Goal: Navigation & Orientation: Find specific page/section

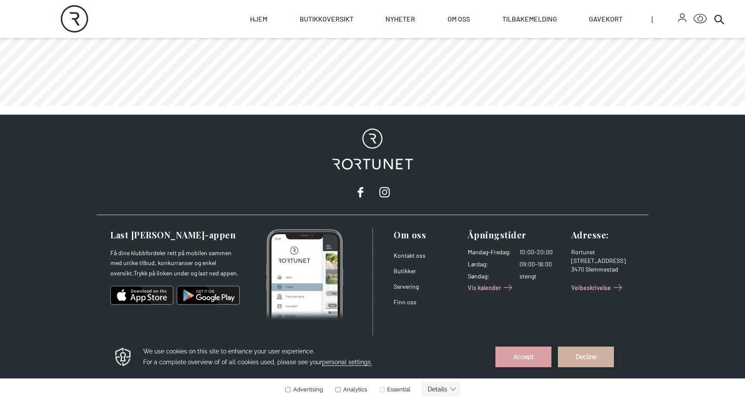
scroll to position [716, 0]
click at [404, 254] on link "Kontakt oss" at bounding box center [409, 255] width 32 height 7
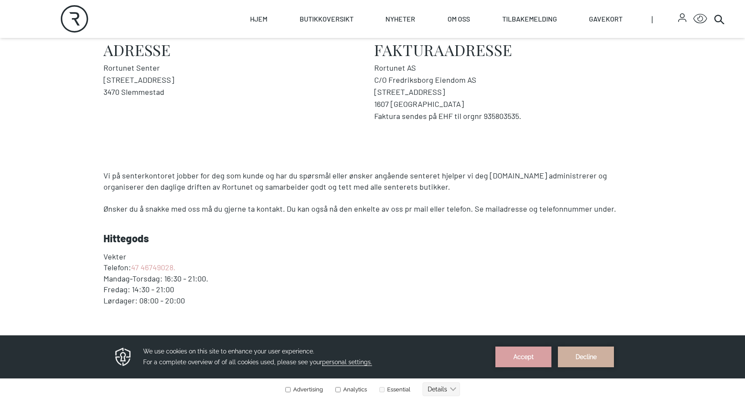
scroll to position [364, 0]
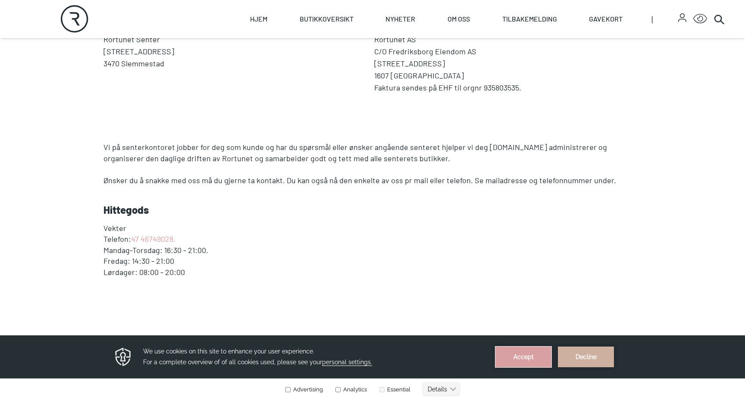
click at [506, 353] on button "Accept" at bounding box center [523, 357] width 56 height 21
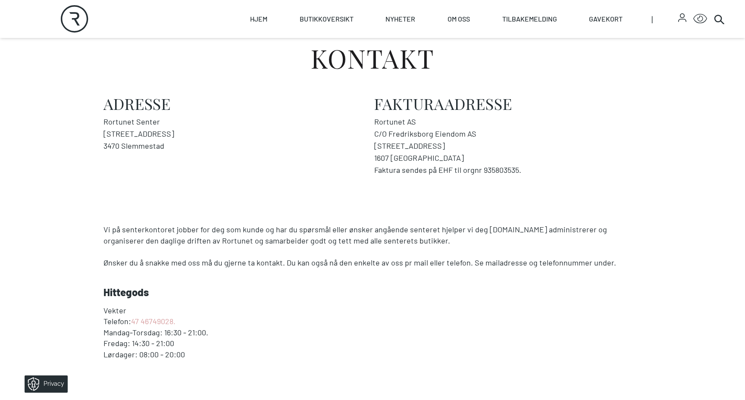
scroll to position [281, 0]
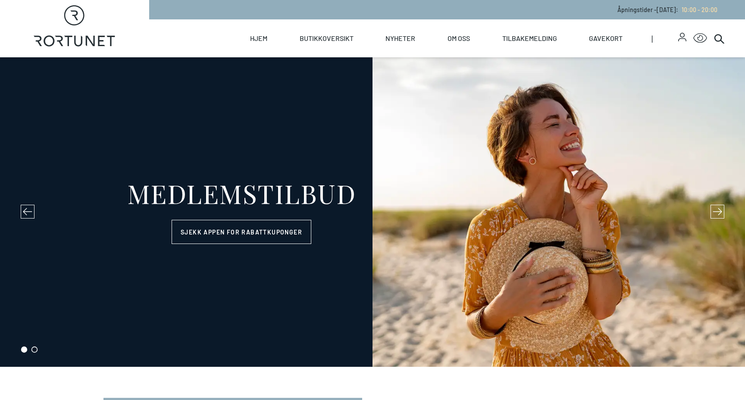
select select "NO"
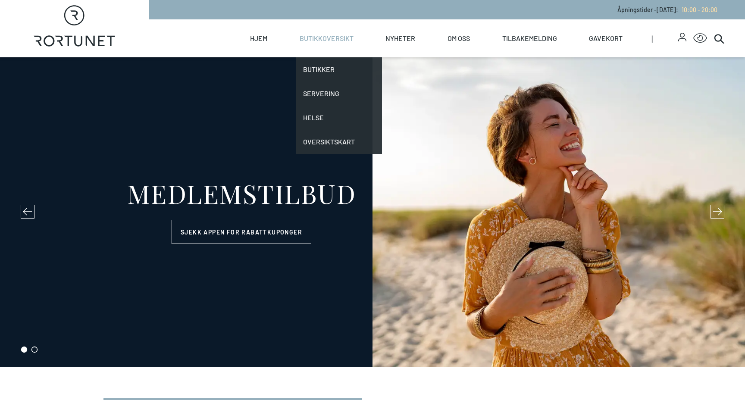
click at [347, 41] on link "Butikkoversikt" at bounding box center [327, 38] width 54 height 38
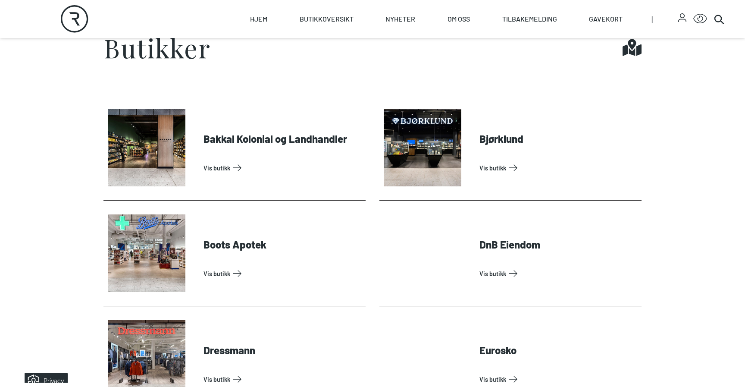
scroll to position [958, 0]
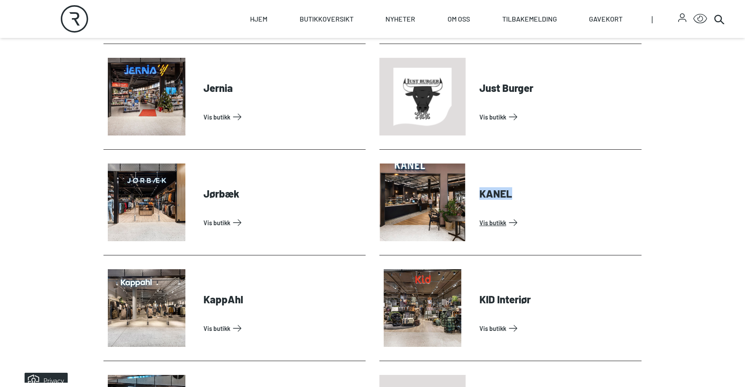
click at [497, 215] on link "Vis butikk" at bounding box center [558, 222] width 159 height 14
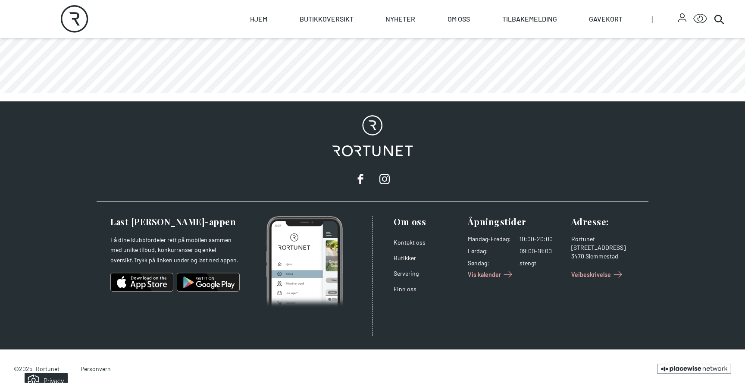
scroll to position [730, 0]
